Goal: Check status: Check status

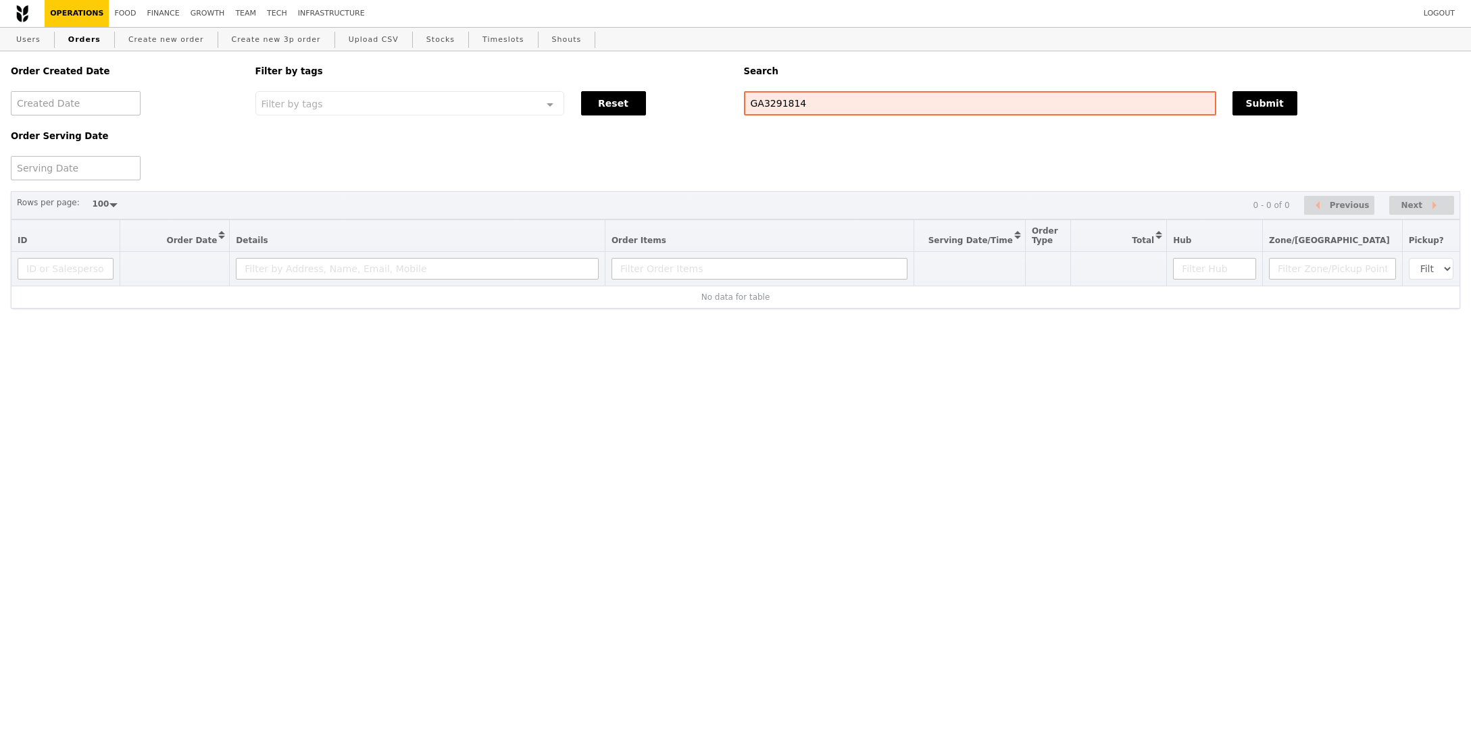
select select "100"
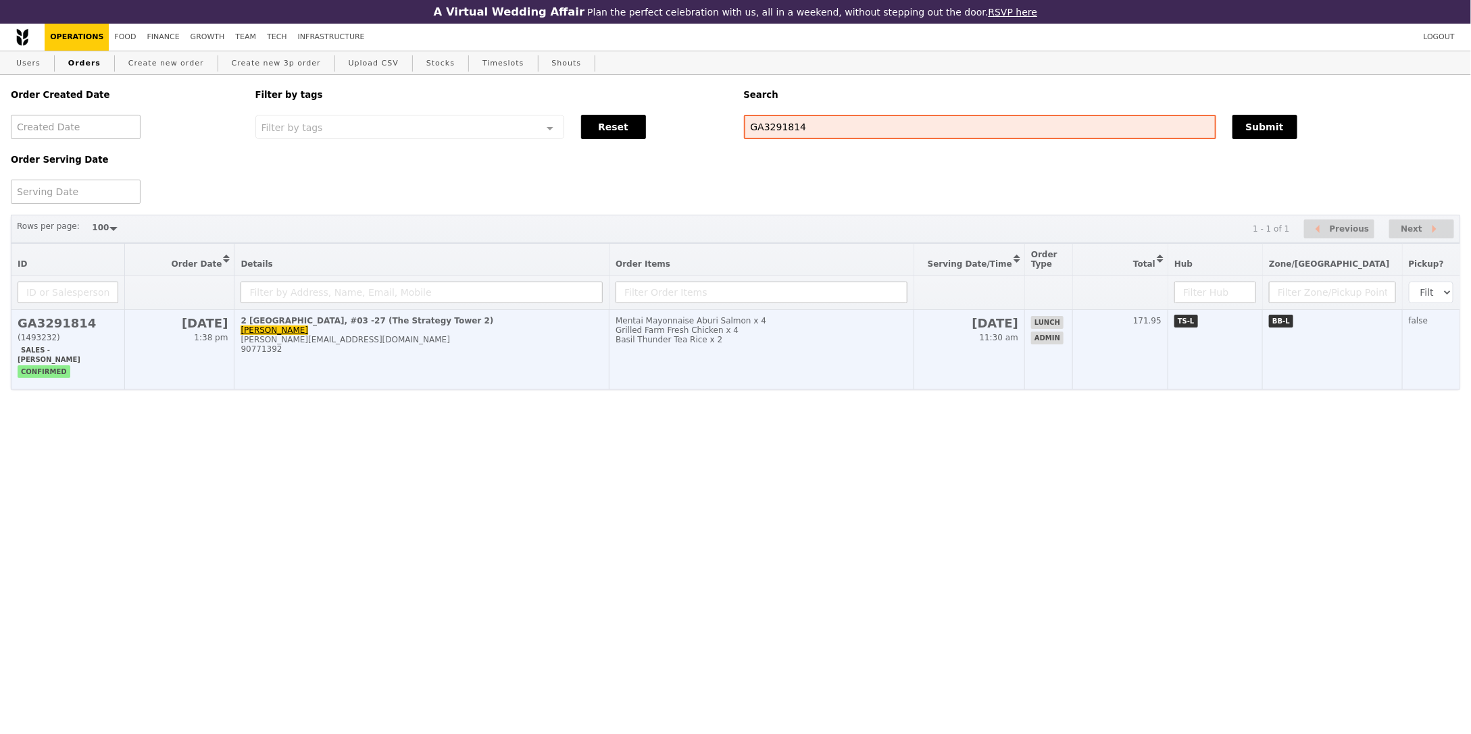
click at [1025, 376] on td "[DATE] 11:30 am" at bounding box center [969, 350] width 111 height 80
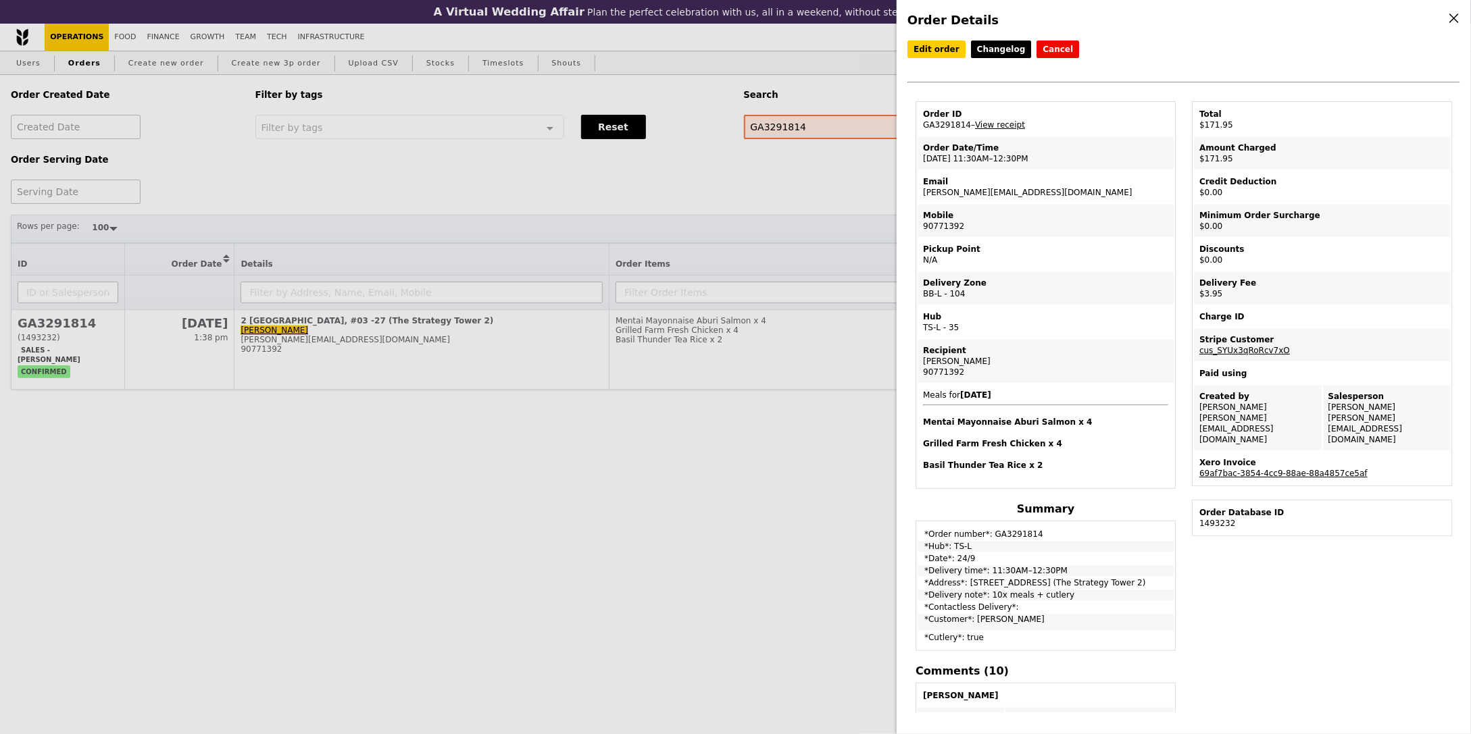
click at [946, 126] on td "Order ID GA3291814 – View receipt" at bounding box center [1045, 119] width 256 height 32
copy td "GA3291814"
